Goal: Task Accomplishment & Management: Complete application form

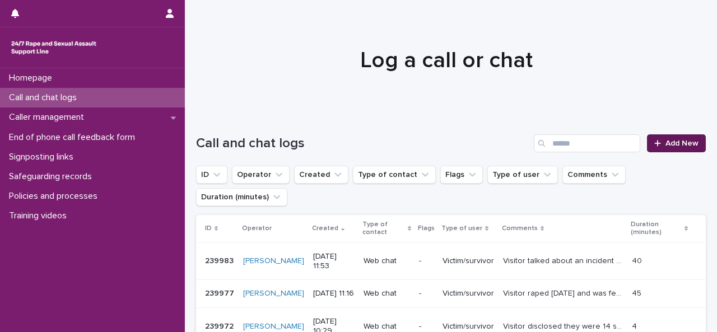
click at [664, 148] on link "Add New" at bounding box center [676, 144] width 59 height 18
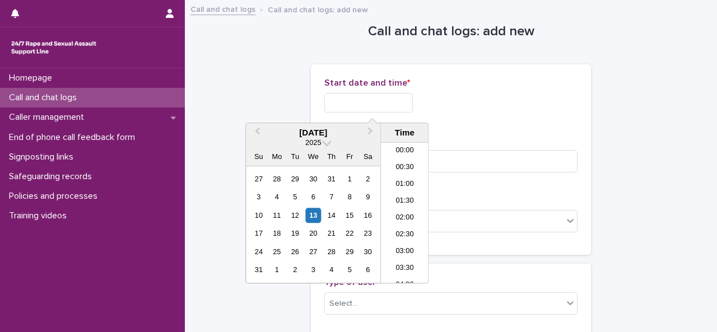
click at [368, 101] on input "text" at bounding box center [368, 103] width 89 height 20
click at [406, 210] on li "20:00" at bounding box center [405, 213] width 48 height 17
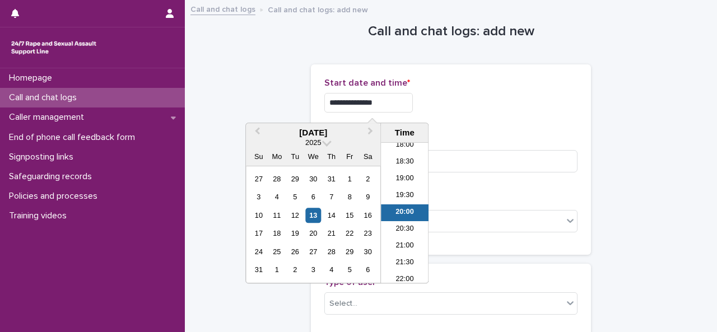
click at [396, 101] on input "**********" at bounding box center [368, 103] width 89 height 20
type input "**********"
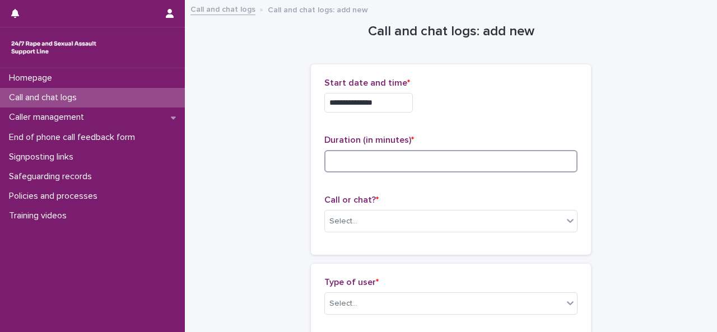
click at [437, 157] on input at bounding box center [450, 161] width 253 height 22
click at [371, 157] on input at bounding box center [450, 161] width 253 height 22
type input "**"
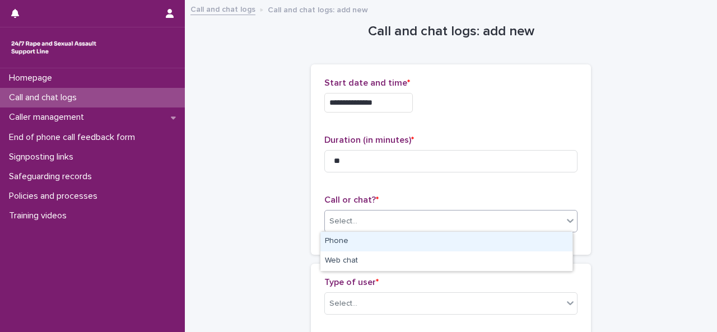
click at [367, 220] on div "Select..." at bounding box center [444, 221] width 238 height 18
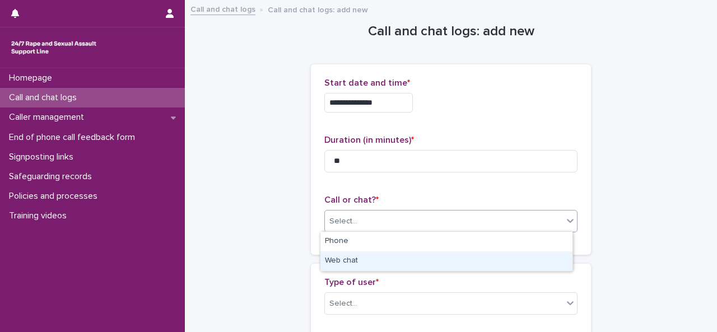
click at [340, 262] on div "Web chat" at bounding box center [447, 262] width 252 height 20
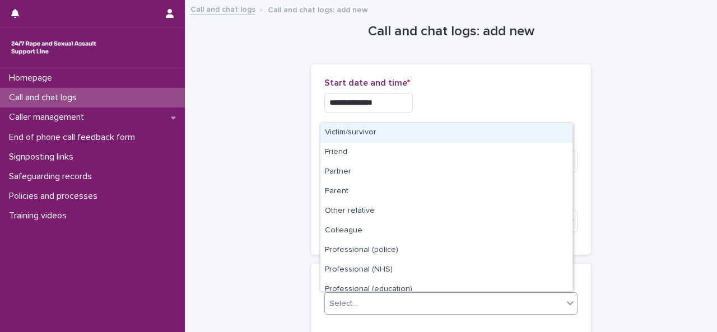
click at [342, 295] on div "Select..." at bounding box center [444, 304] width 238 height 18
click at [353, 137] on div "Victim/survivor" at bounding box center [447, 133] width 252 height 20
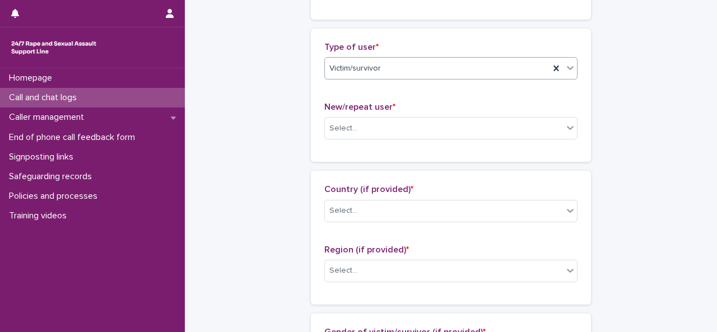
scroll to position [248, 0]
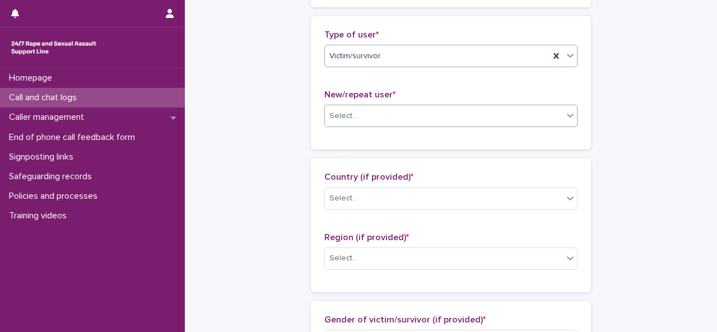
click at [334, 114] on div "Select..." at bounding box center [344, 116] width 28 height 12
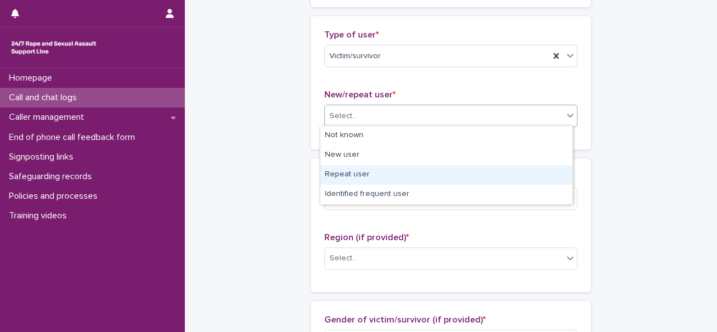
click at [344, 173] on div "Repeat user" at bounding box center [447, 175] width 252 height 20
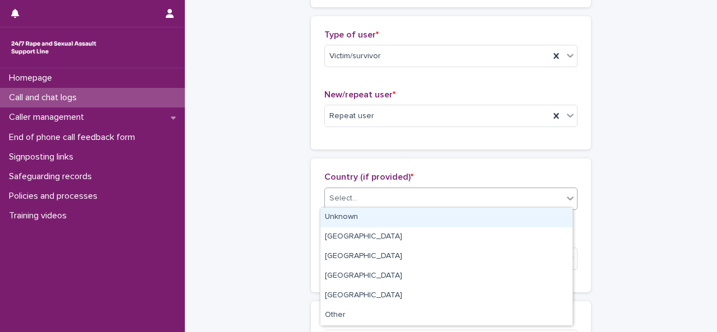
click at [348, 197] on div "Select..." at bounding box center [344, 199] width 28 height 12
click at [414, 225] on div "Unknown" at bounding box center [447, 218] width 252 height 20
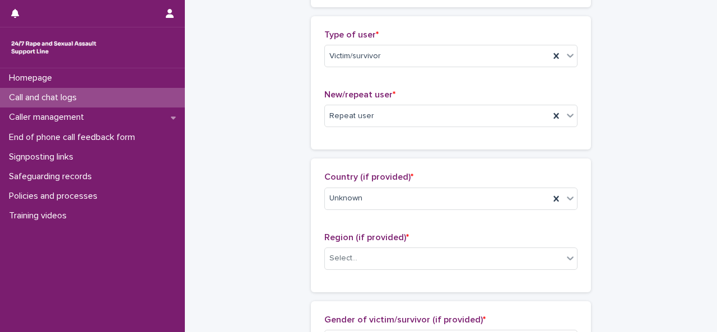
click at [360, 208] on div "Country (if provided) * Unknown" at bounding box center [450, 195] width 253 height 47
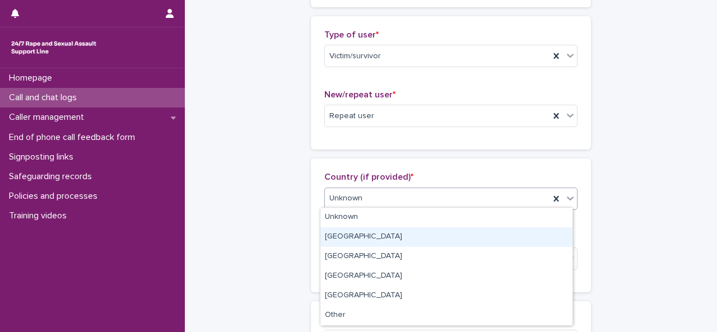
click at [332, 237] on div "[GEOGRAPHIC_DATA]" at bounding box center [447, 238] width 252 height 20
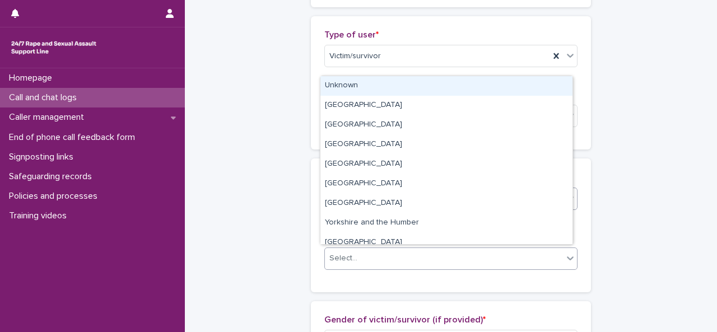
click at [344, 253] on div "Select..." at bounding box center [344, 259] width 28 height 12
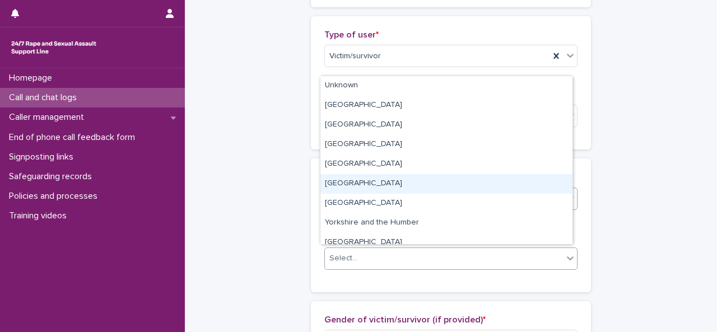
click at [351, 179] on div "[GEOGRAPHIC_DATA]" at bounding box center [447, 184] width 252 height 20
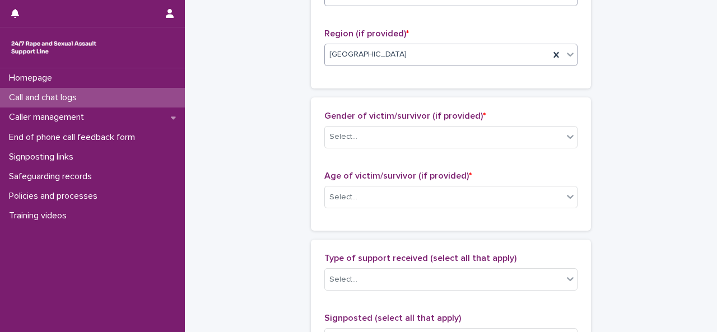
scroll to position [454, 0]
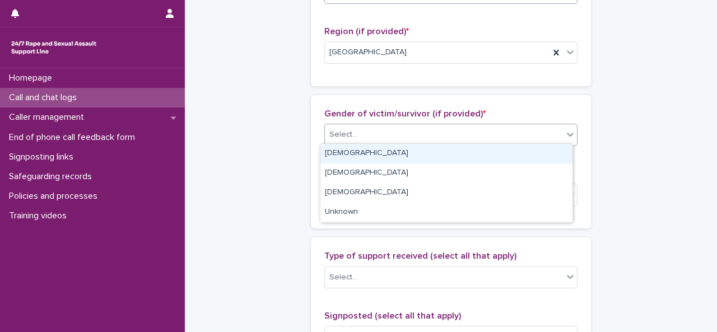
click at [389, 128] on div "Select..." at bounding box center [444, 135] width 238 height 18
click at [354, 157] on div "[DEMOGRAPHIC_DATA]" at bounding box center [447, 154] width 252 height 20
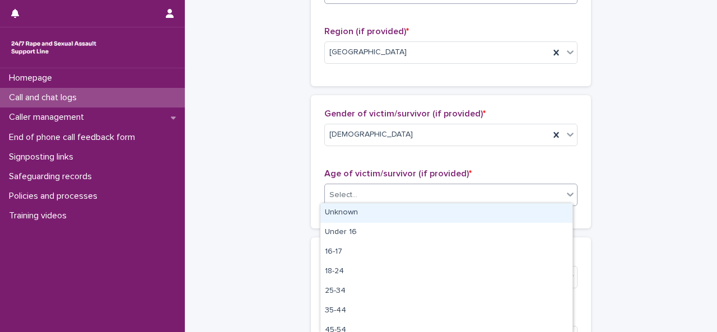
click at [352, 199] on div "Select..." at bounding box center [444, 195] width 238 height 18
click at [353, 208] on div "Unknown" at bounding box center [447, 213] width 252 height 20
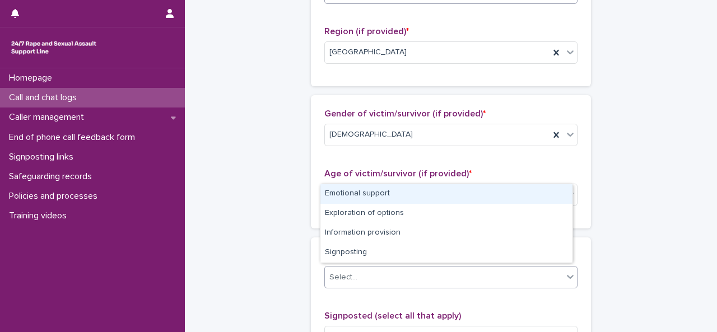
click at [346, 277] on div "Select..." at bounding box center [344, 278] width 28 height 12
click at [360, 197] on div "Emotional support" at bounding box center [447, 194] width 252 height 20
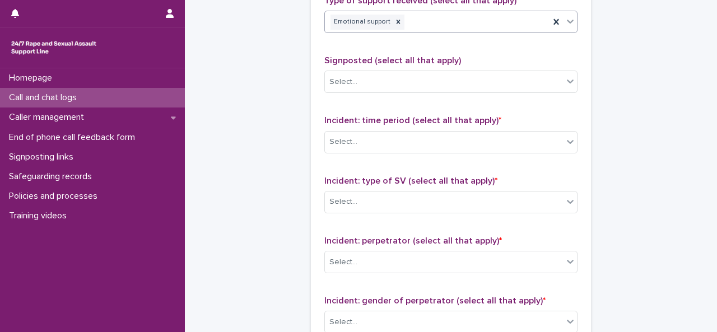
scroll to position [711, 0]
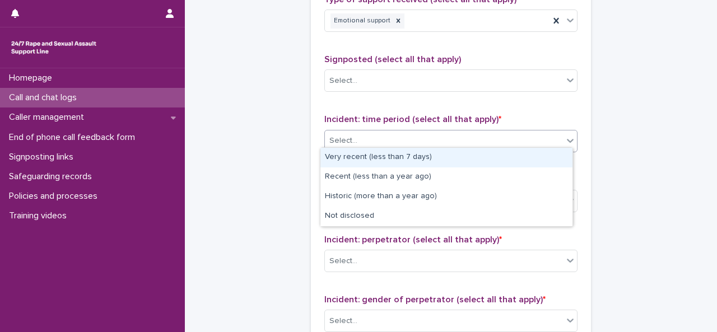
click at [361, 132] on div "Select..." at bounding box center [444, 141] width 238 height 18
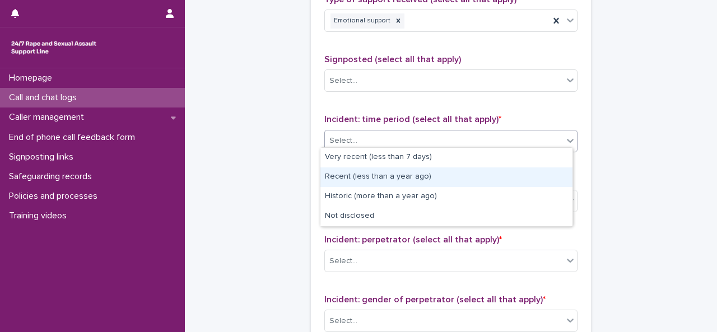
click at [354, 175] on div "Recent (less than a year ago)" at bounding box center [447, 178] width 252 height 20
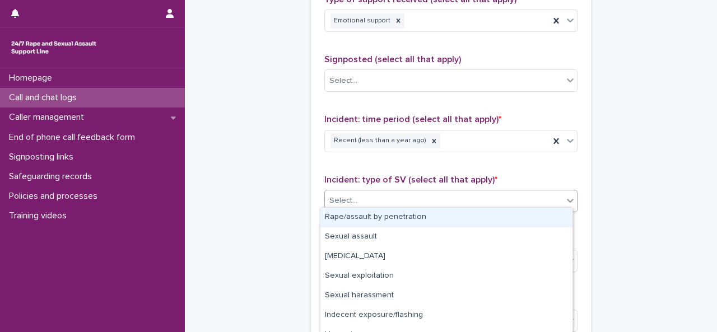
click at [359, 198] on input "text" at bounding box center [359, 201] width 1 height 10
click at [351, 216] on div "Rape/assault by penetration" at bounding box center [447, 218] width 252 height 20
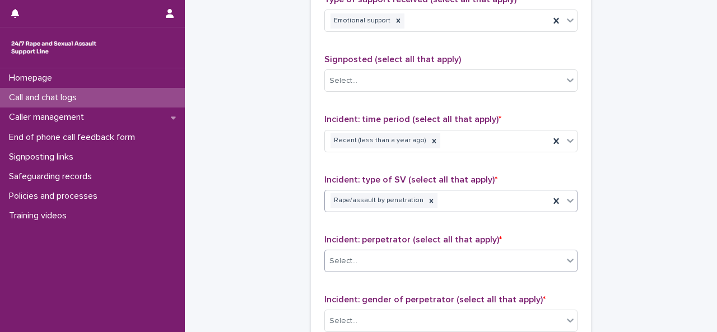
click at [351, 252] on div "Select..." at bounding box center [444, 261] width 238 height 18
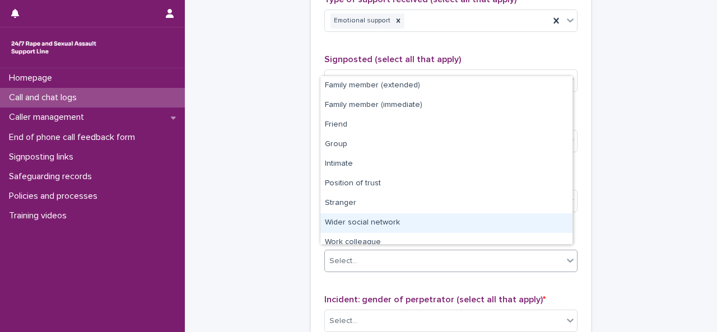
click at [353, 226] on div "Wider social network" at bounding box center [447, 224] width 252 height 20
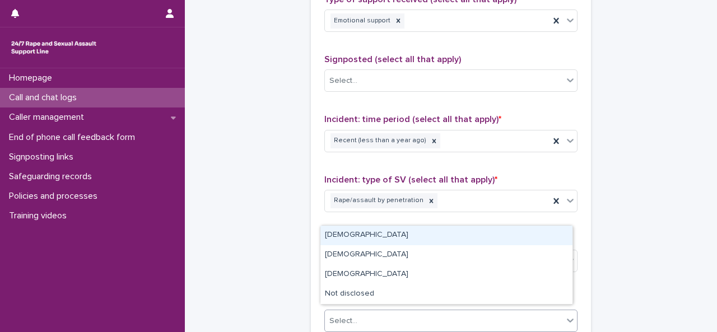
click at [360, 312] on div "Select..." at bounding box center [444, 321] width 238 height 18
click at [347, 239] on div "[DEMOGRAPHIC_DATA]" at bounding box center [447, 236] width 252 height 20
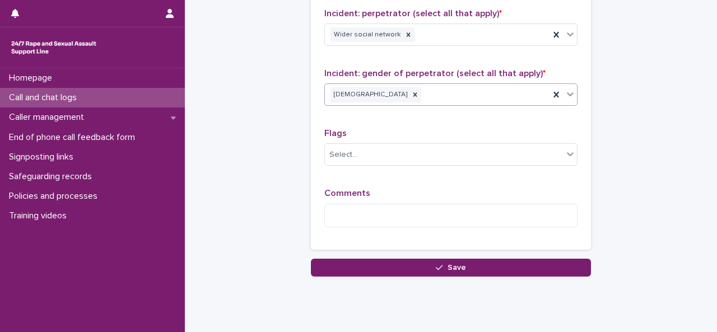
scroll to position [943, 0]
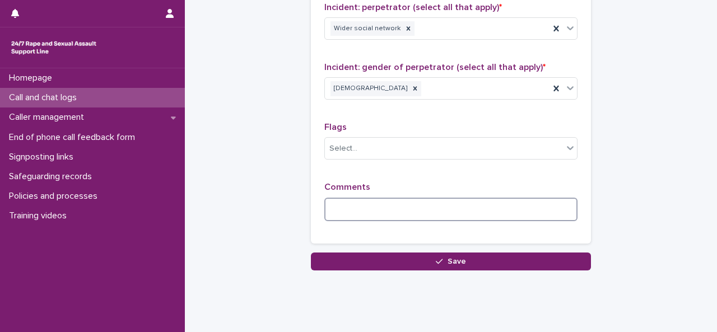
click at [392, 210] on textarea at bounding box center [450, 210] width 253 height 24
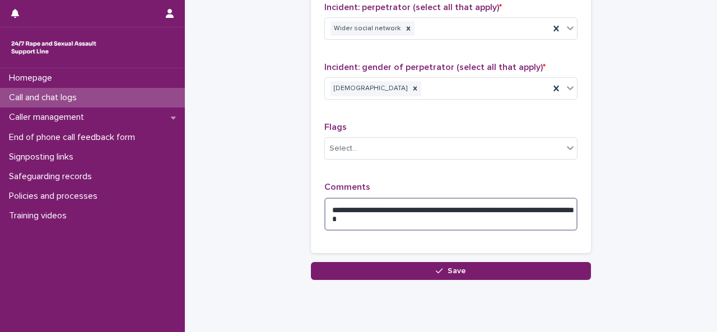
click at [489, 202] on textarea "**********" at bounding box center [450, 214] width 253 height 33
click at [471, 213] on textarea "**********" at bounding box center [450, 214] width 253 height 33
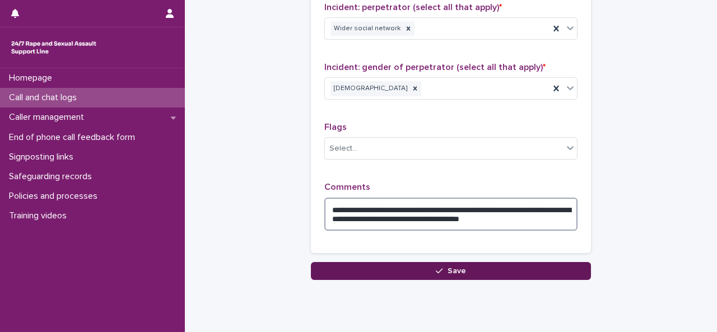
type textarea "**********"
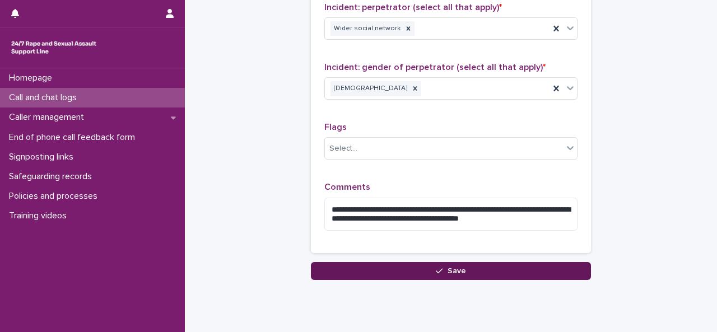
click at [415, 263] on button "Save" at bounding box center [451, 271] width 280 height 18
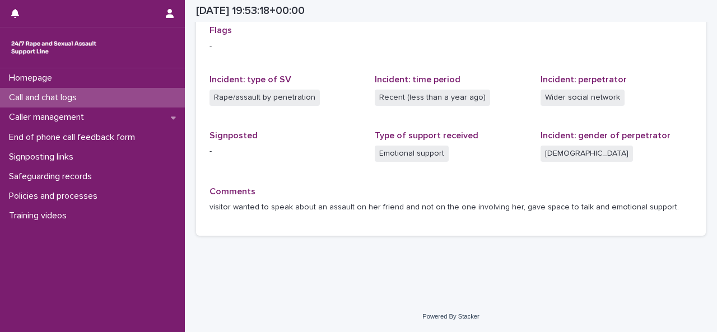
scroll to position [262, 0]
click at [73, 89] on div "Call and chat logs" at bounding box center [92, 98] width 185 height 20
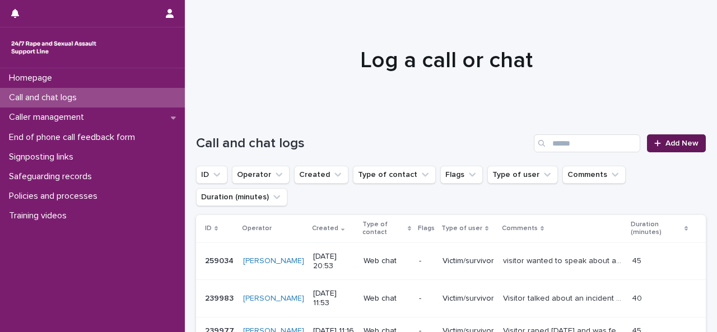
click at [647, 138] on link "Add New" at bounding box center [676, 144] width 59 height 18
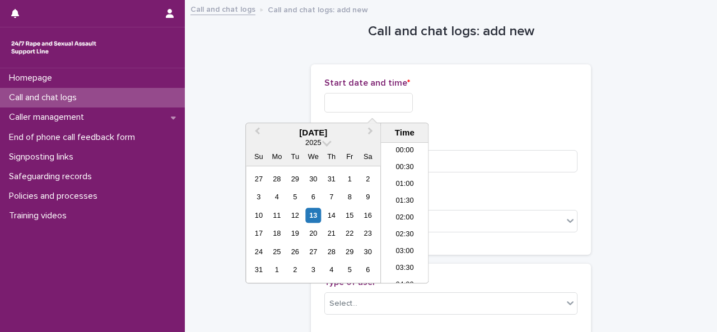
scroll to position [628, 0]
click at [351, 101] on input "text" at bounding box center [368, 103] width 89 height 20
click at [407, 201] on li "20:00" at bounding box center [405, 196] width 48 height 17
click at [383, 105] on input "**********" at bounding box center [368, 103] width 89 height 20
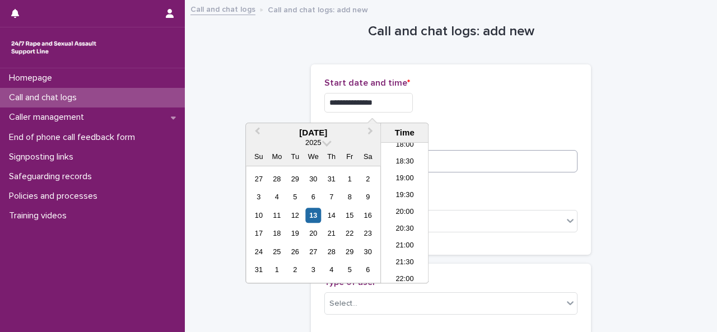
type input "**********"
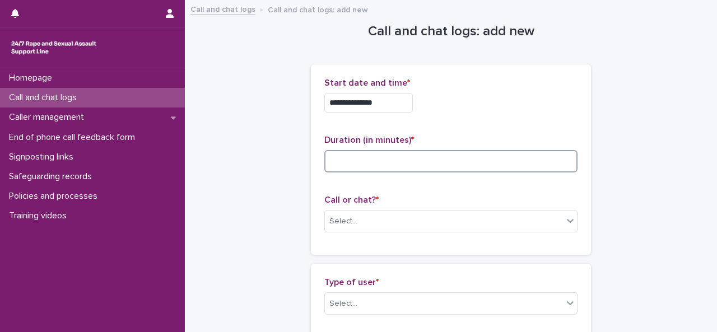
click at [455, 155] on input at bounding box center [450, 161] width 253 height 22
click at [347, 216] on div "Select..." at bounding box center [344, 222] width 28 height 12
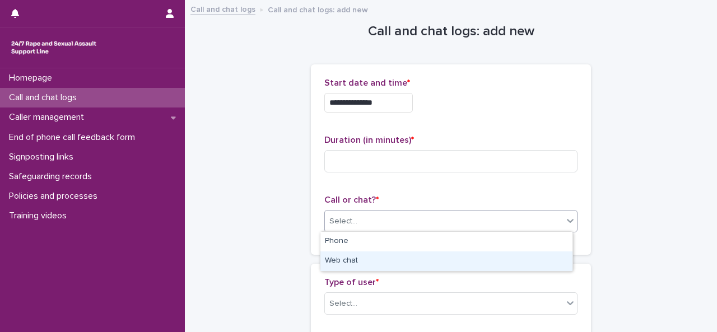
click at [336, 259] on div "Web chat" at bounding box center [447, 262] width 252 height 20
